Goal: Task Accomplishment & Management: Manage account settings

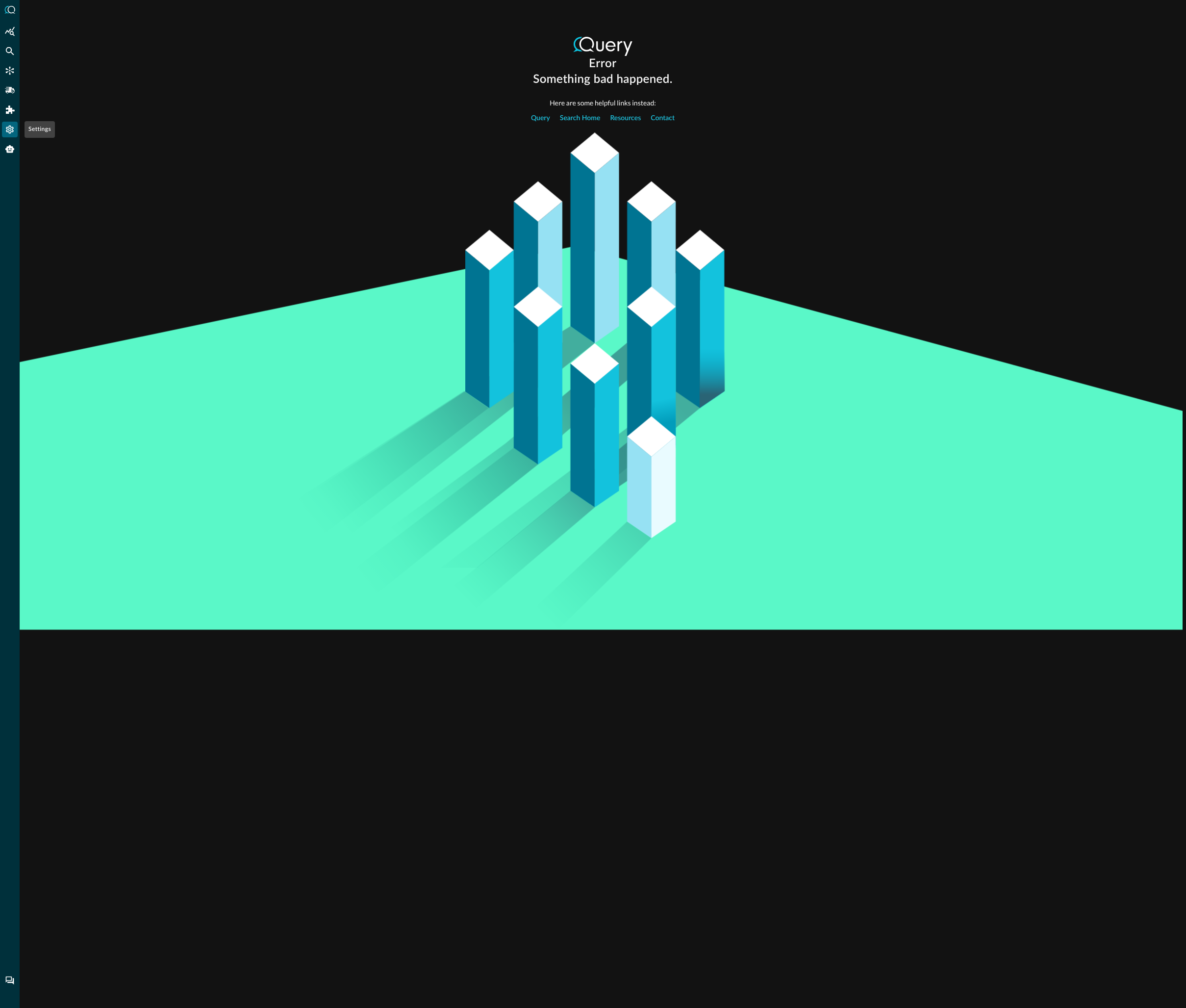
click at [9, 128] on icon "Settings" at bounding box center [10, 130] width 10 height 10
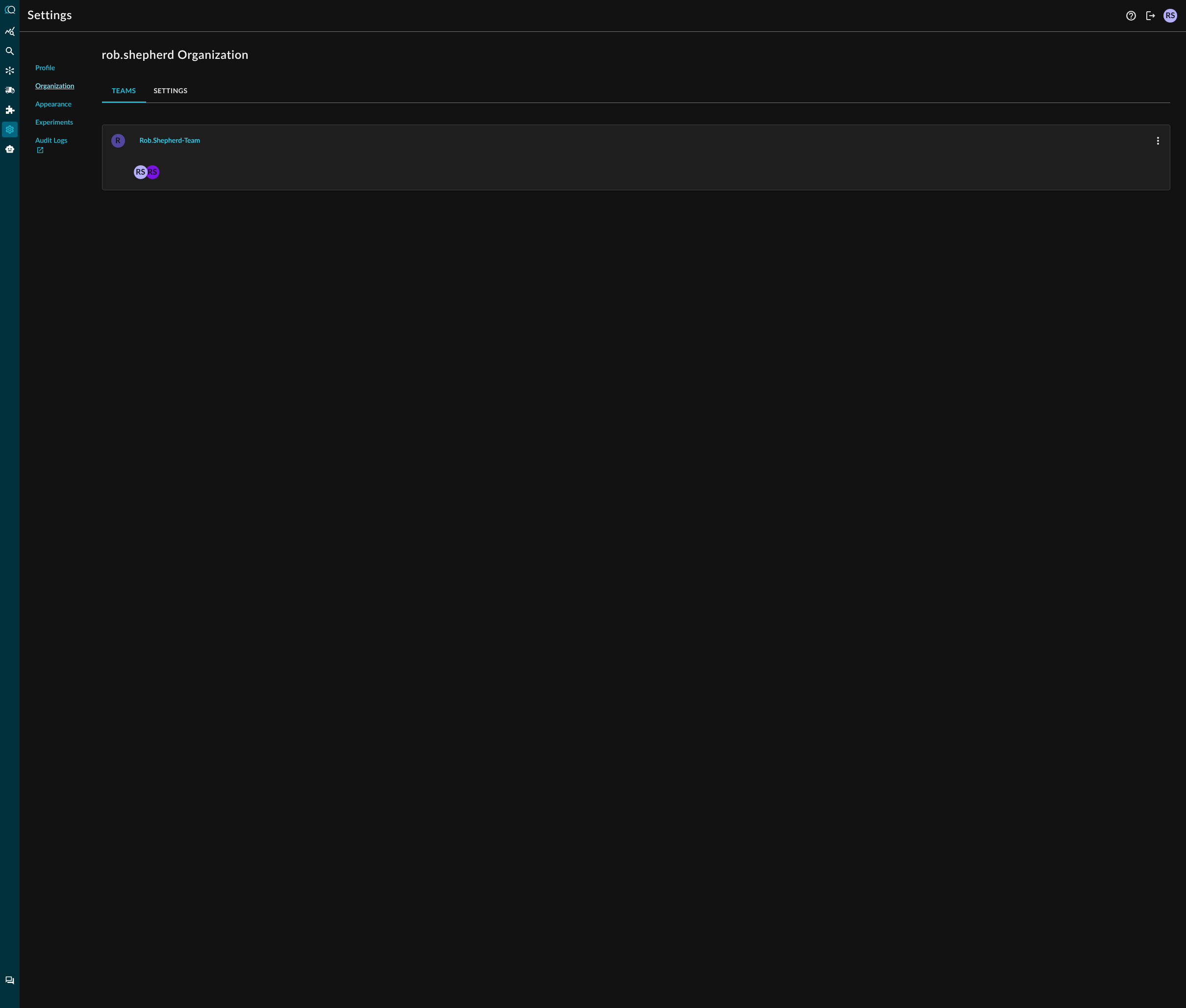
click at [184, 139] on button "rob.shepherd-team" at bounding box center [170, 141] width 73 height 16
click at [234, 92] on button "integrations" at bounding box center [236, 90] width 68 height 24
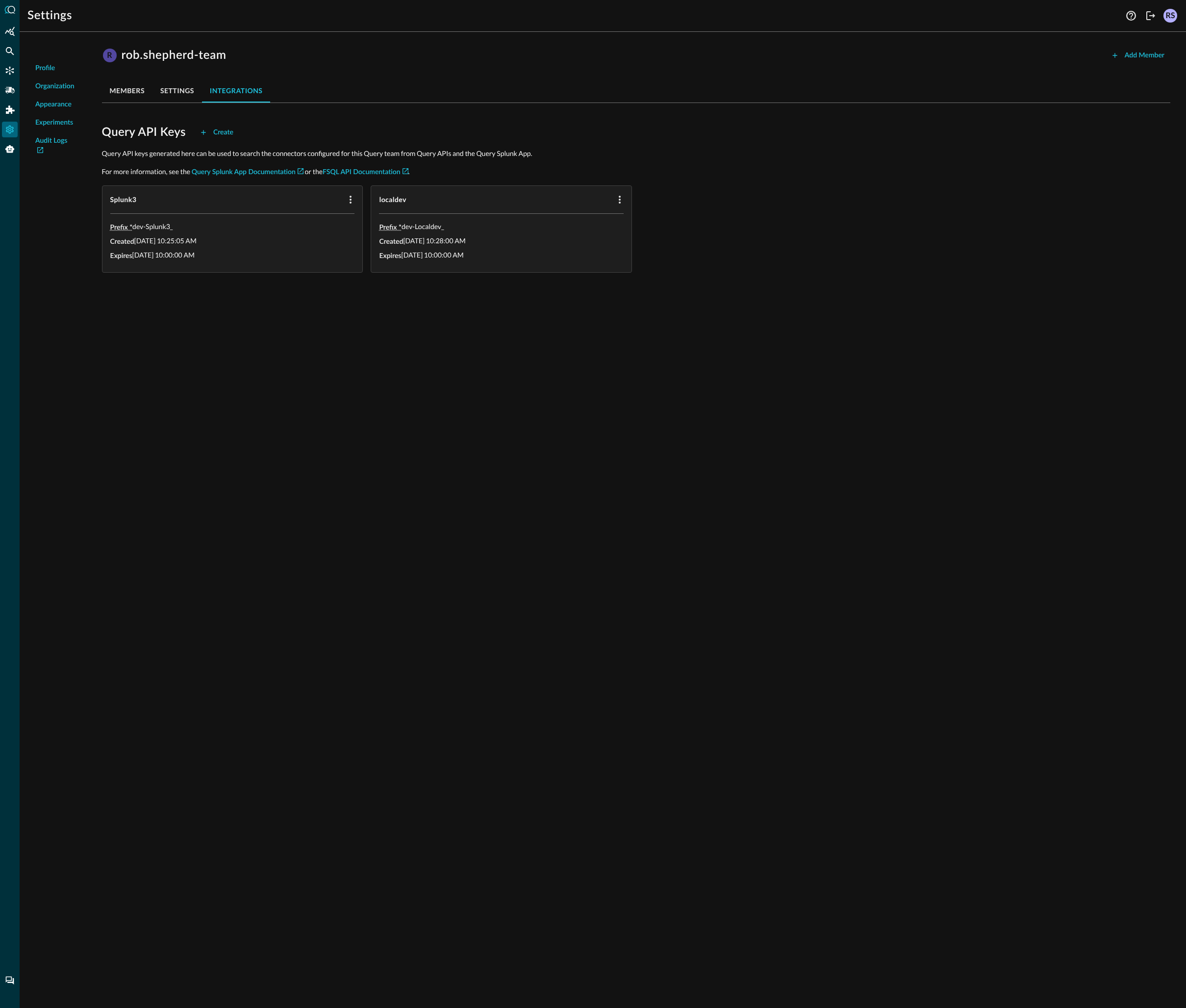
click at [457, 382] on div "Profile Organization Appearance Experiments Audit Logs R rob.shepherd-team Add …" at bounding box center [603, 524] width 1167 height 968
click at [230, 131] on button "Create" at bounding box center [216, 133] width 45 height 16
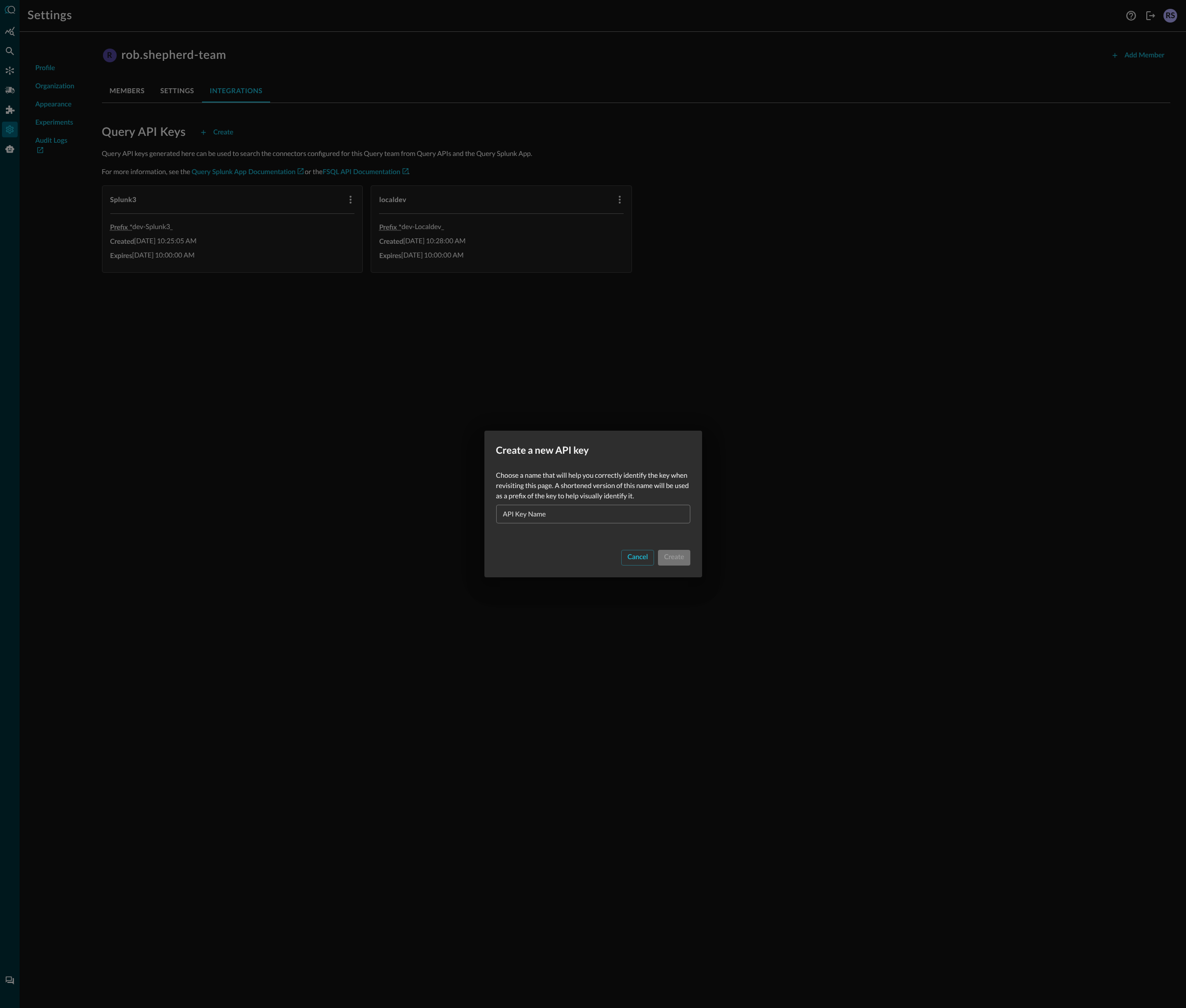
click at [566, 509] on input "API Key Name" at bounding box center [596, 514] width 188 height 18
type input "qcp"
click at [683, 557] on button "Create" at bounding box center [674, 558] width 32 height 16
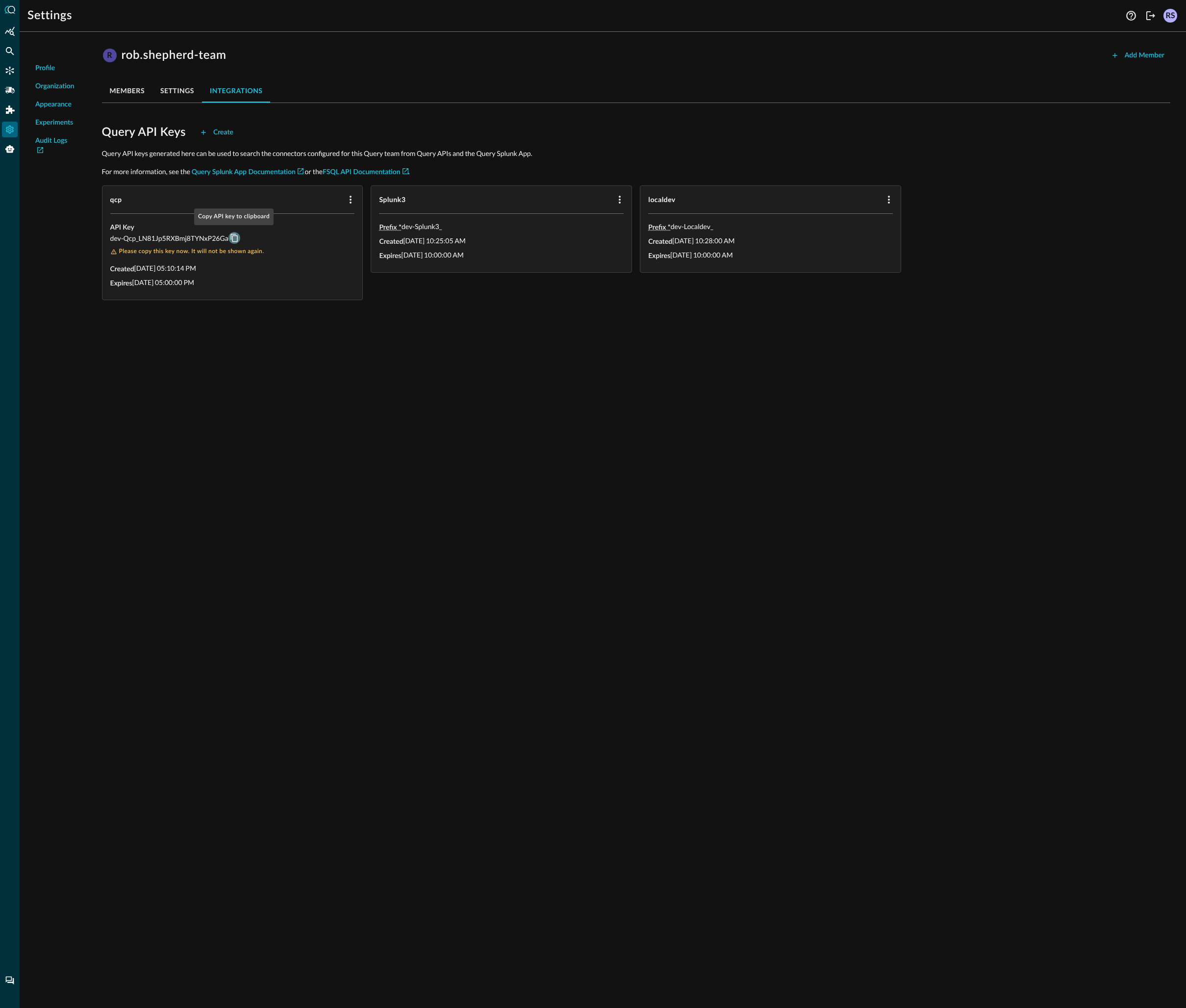
click at [233, 236] on icon "Copy API key to clipboard" at bounding box center [234, 237] width 9 height 9
click at [688, 512] on div "Profile Organization Appearance Experiments Audit Logs R rob.shepherd-team Add …" at bounding box center [603, 524] width 1167 height 968
